Goal: Find specific page/section: Find specific page/section

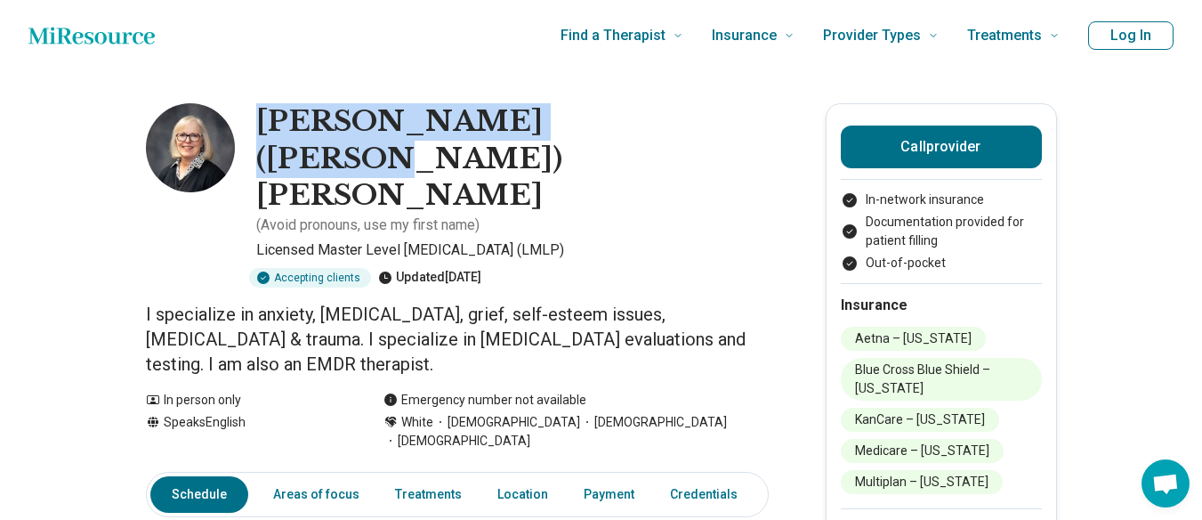
drag, startPoint x: 585, startPoint y: 125, endPoint x: 261, endPoint y: 106, distance: 324.5
click at [261, 106] on div "[PERSON_NAME] ([PERSON_NAME]) [PERSON_NAME] ( Avoid pronouns, use my first name…" at bounding box center [457, 195] width 623 height 184
copy h1 "[PERSON_NAME] ([PERSON_NAME]) [PERSON_NAME]"
